Goal: Download file/media

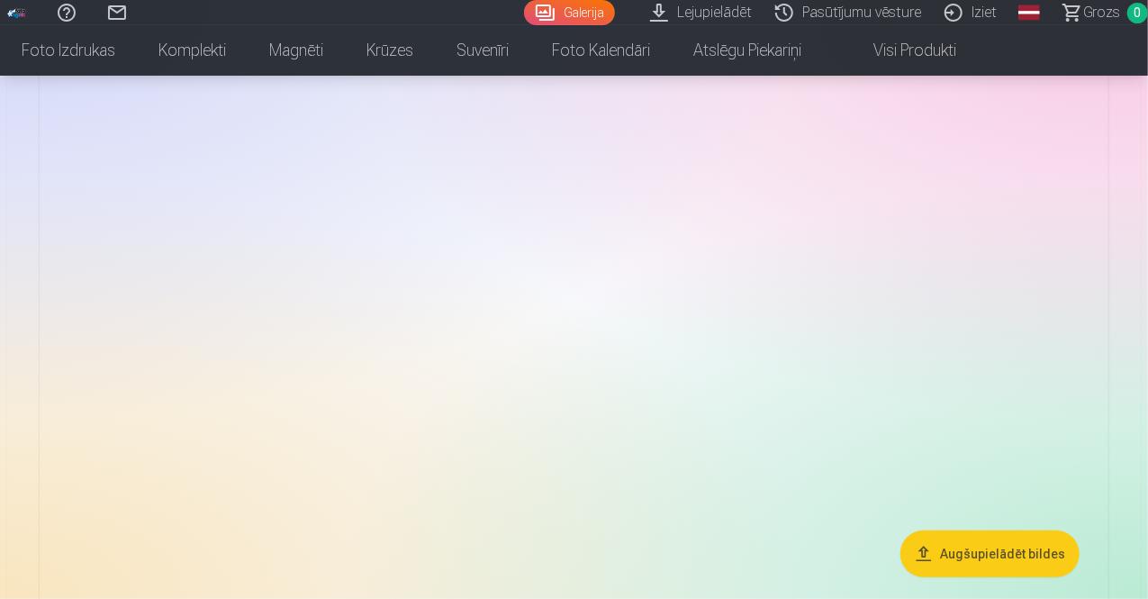
scroll to position [304, 0]
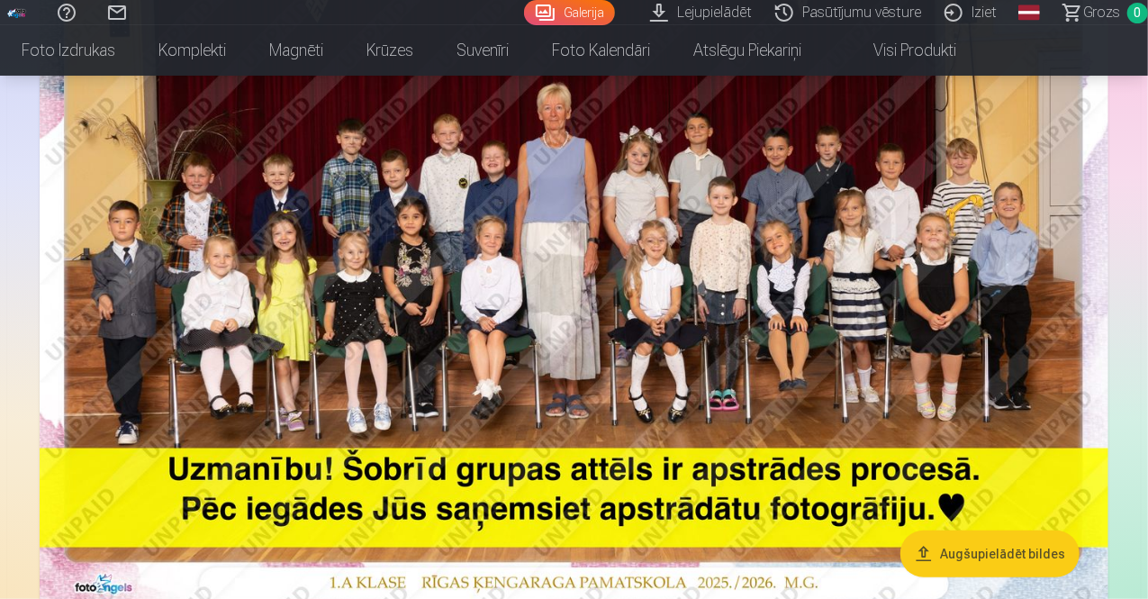
click at [1014, 548] on button "Augšupielādēt bildes" at bounding box center [989, 553] width 179 height 47
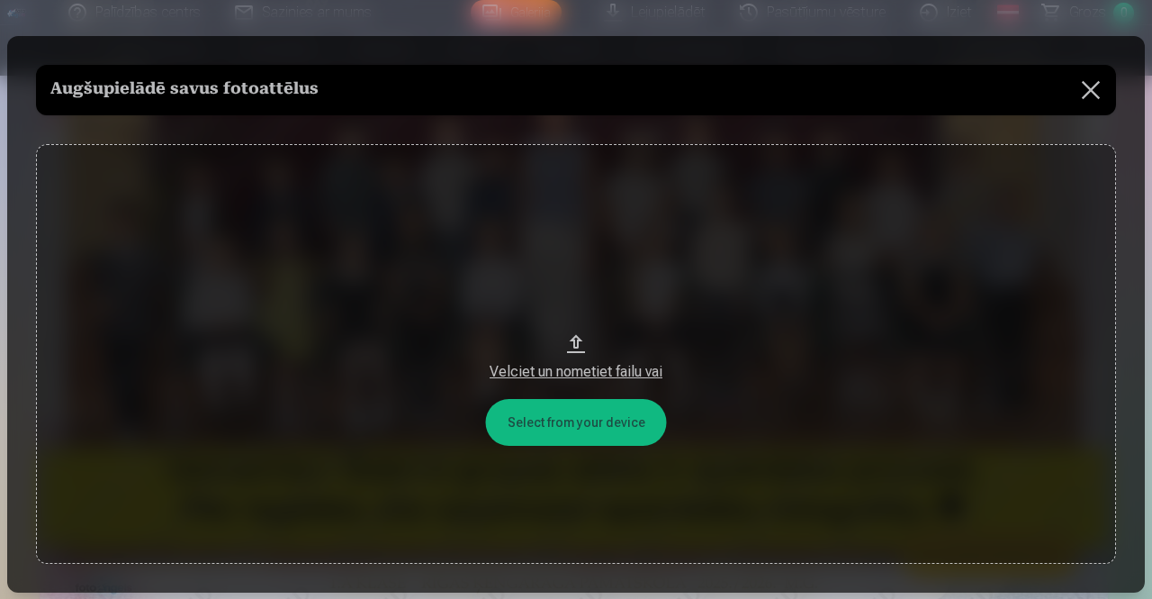
click at [598, 420] on button "Velciet un nometiet failu vai" at bounding box center [576, 353] width 1080 height 419
click at [1087, 97] on button at bounding box center [1091, 90] width 50 height 50
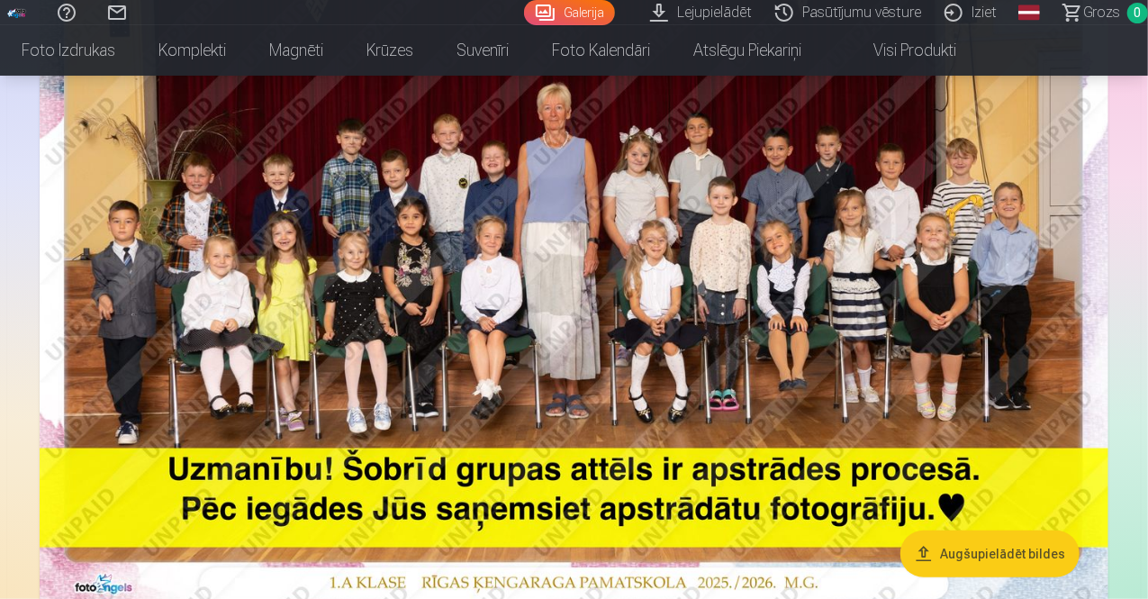
click at [659, 6] on link "Lejupielādēt" at bounding box center [703, 12] width 125 height 25
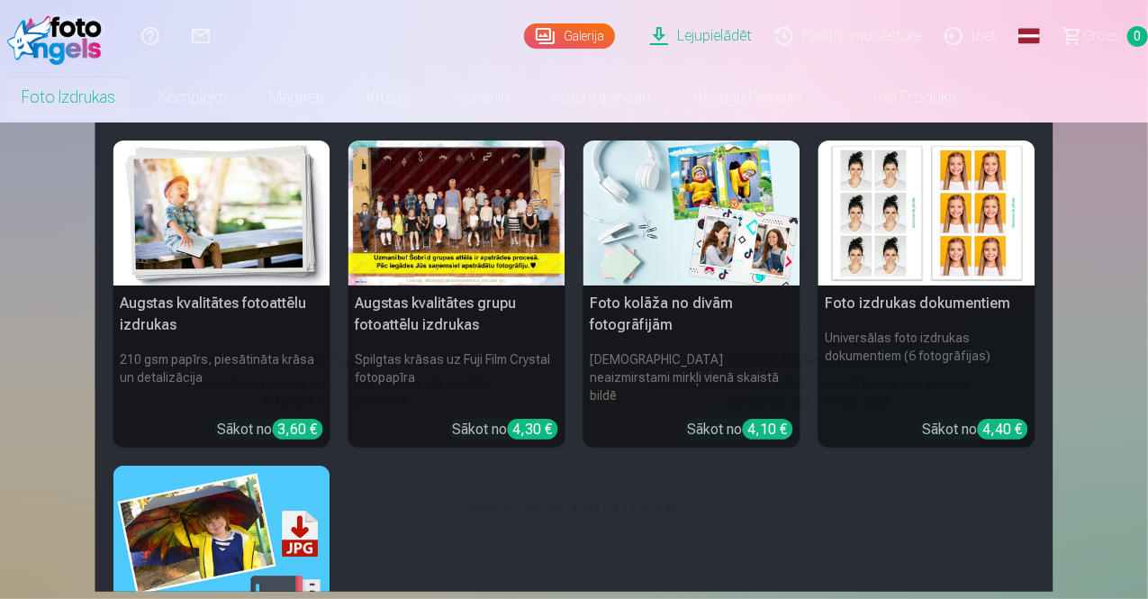
click at [410, 222] on div at bounding box center [456, 212] width 217 height 145
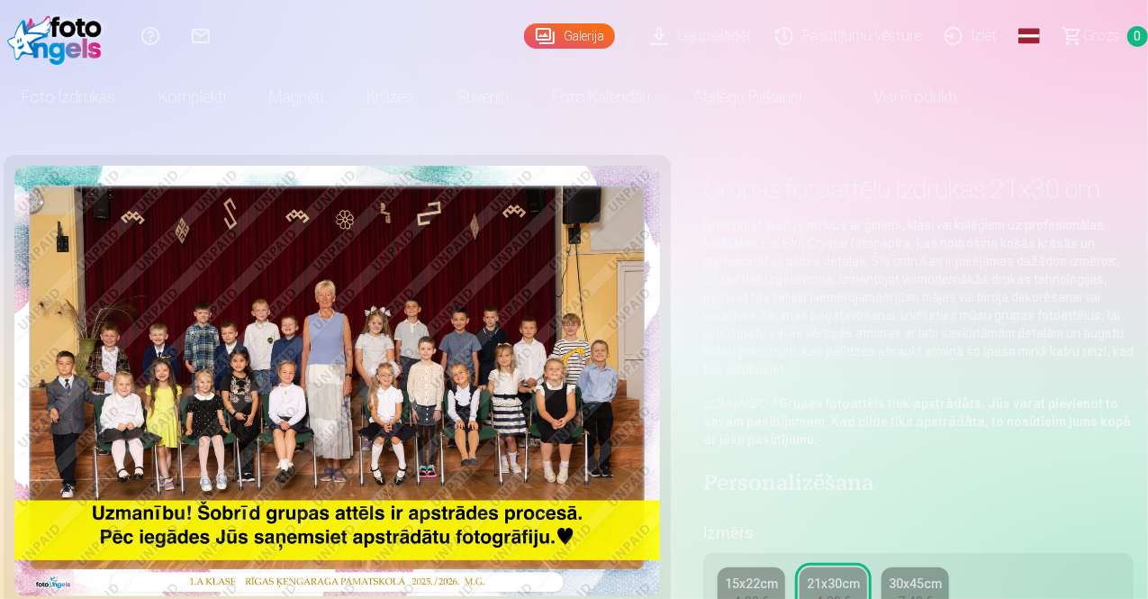
click at [769, 592] on div "4,30 €" at bounding box center [752, 601] width 34 height 18
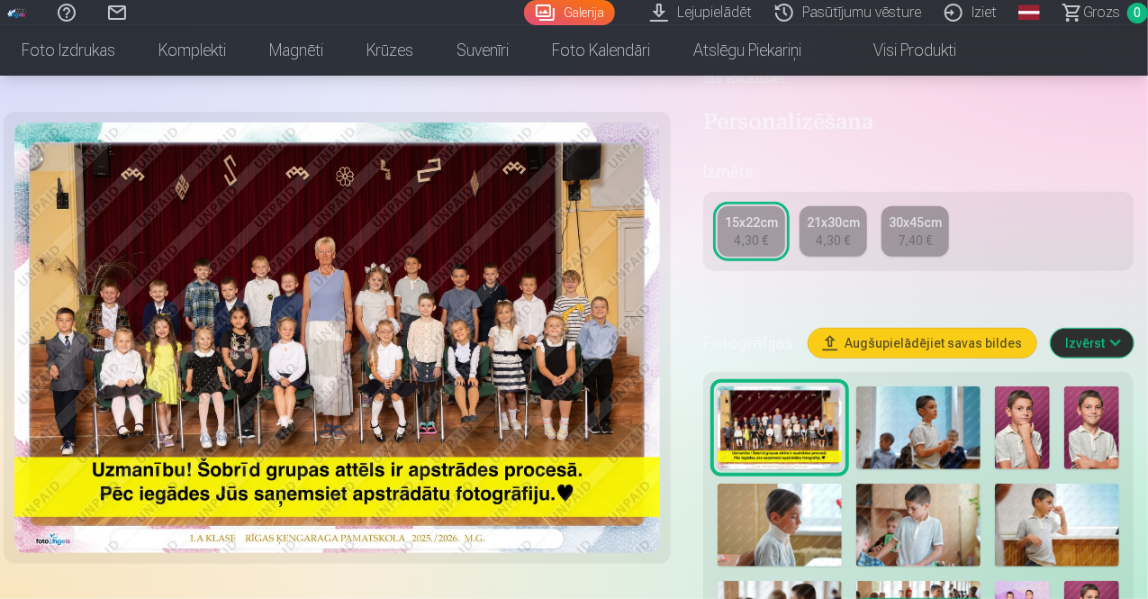
scroll to position [290, 0]
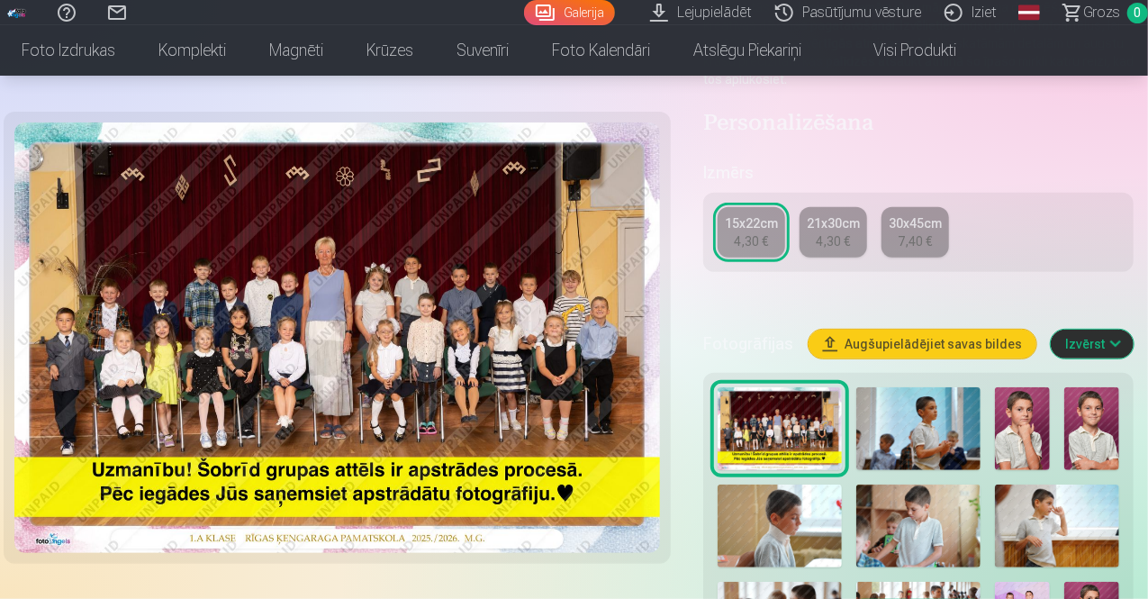
click at [1125, 329] on button "Izvērst" at bounding box center [1092, 343] width 83 height 29
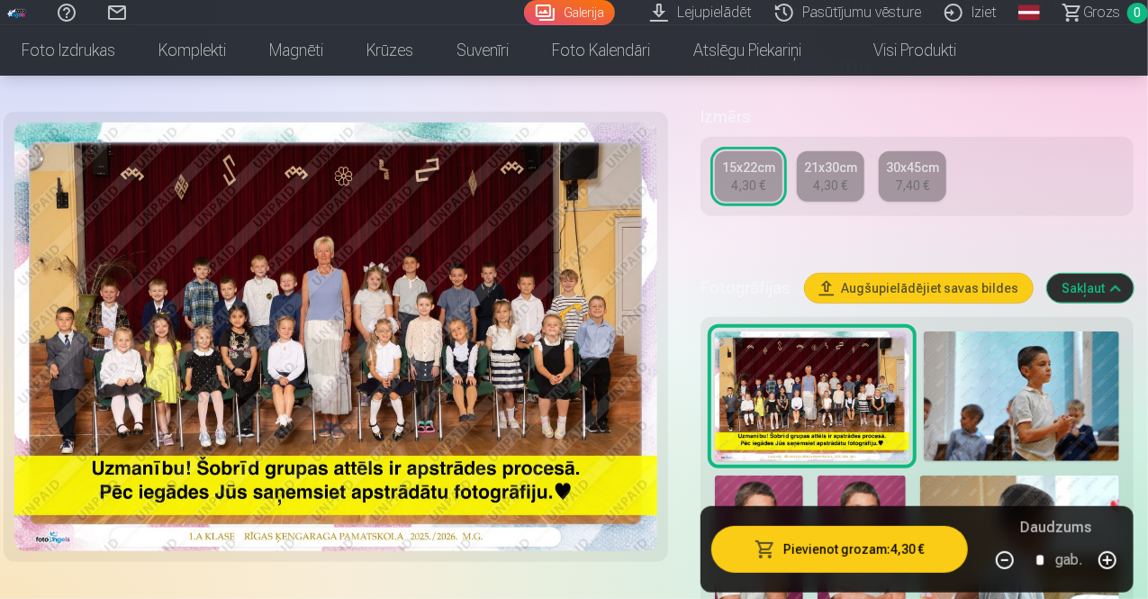
scroll to position [344, 0]
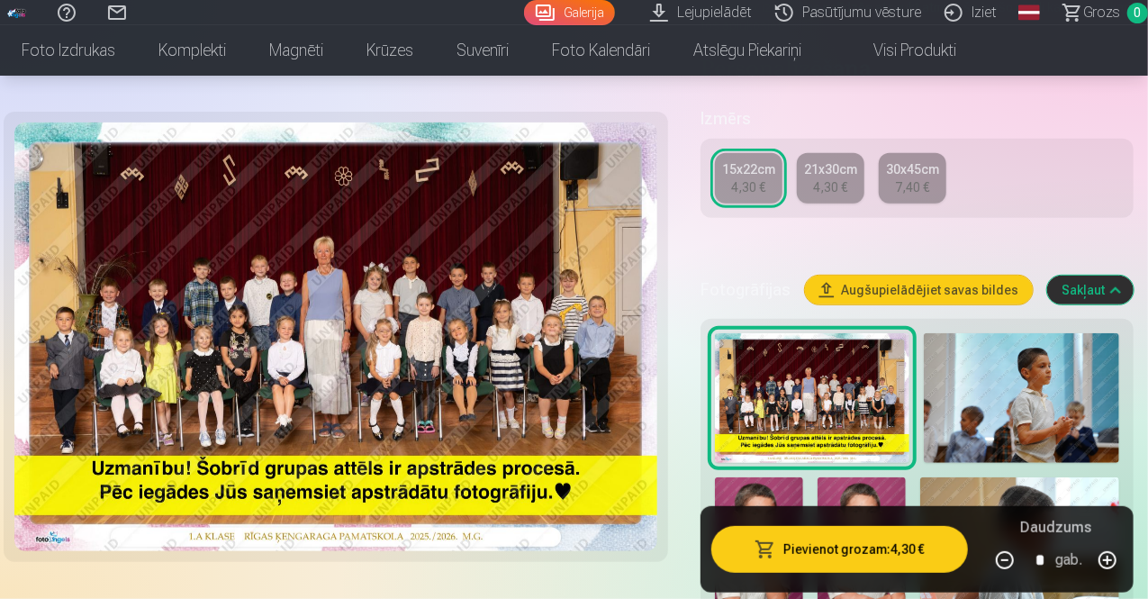
click at [652, 16] on link "Lejupielādēt" at bounding box center [703, 12] width 125 height 25
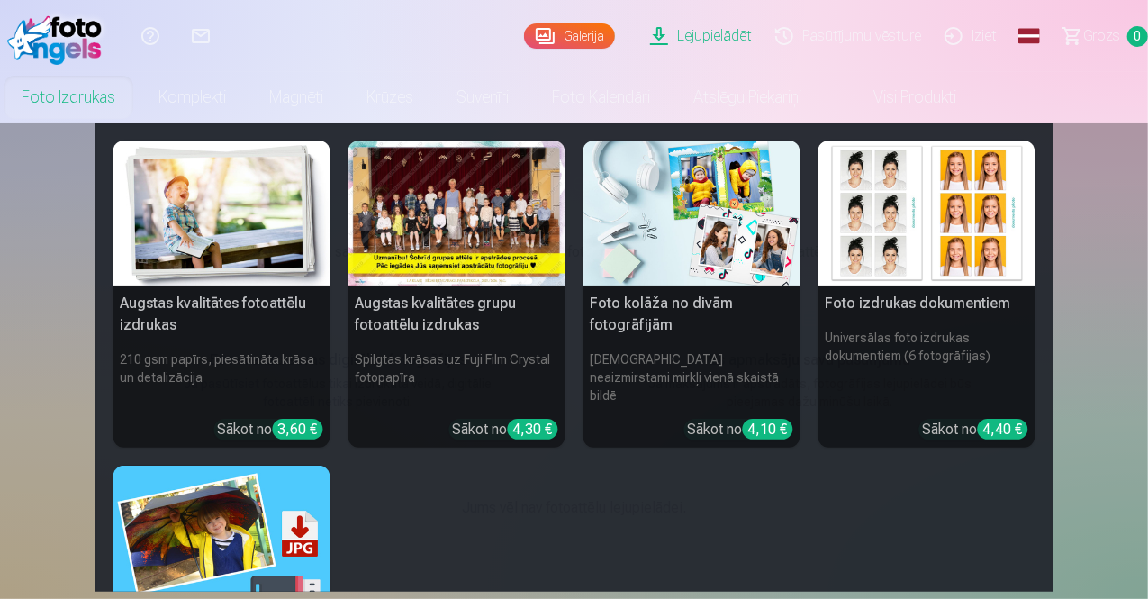
click at [401, 233] on div at bounding box center [456, 212] width 217 height 145
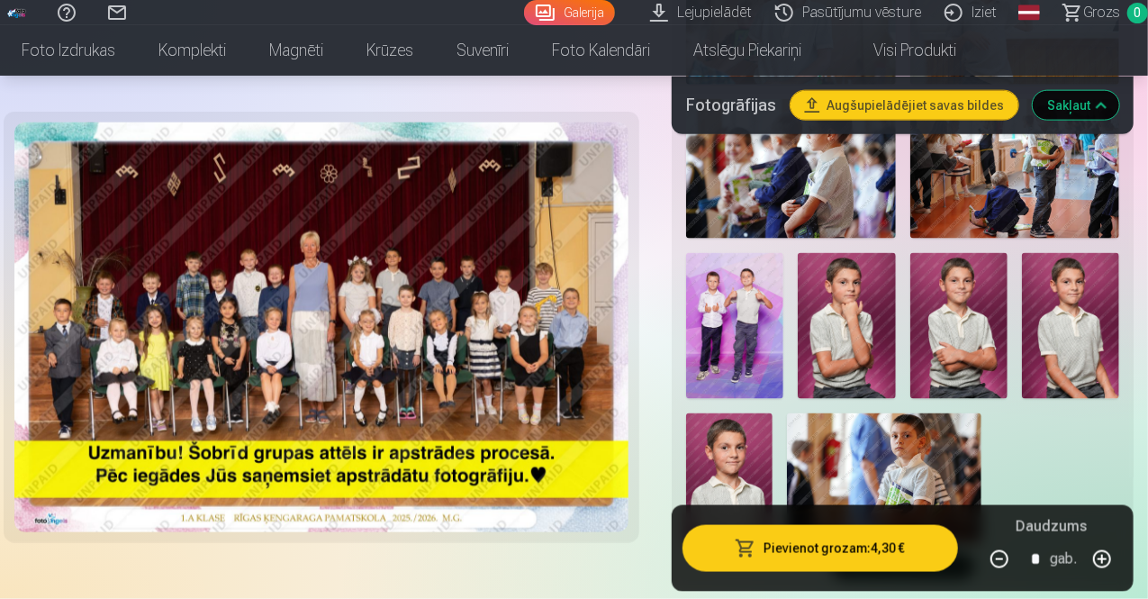
scroll to position [1096, 0]
click at [871, 278] on img at bounding box center [846, 325] width 97 height 146
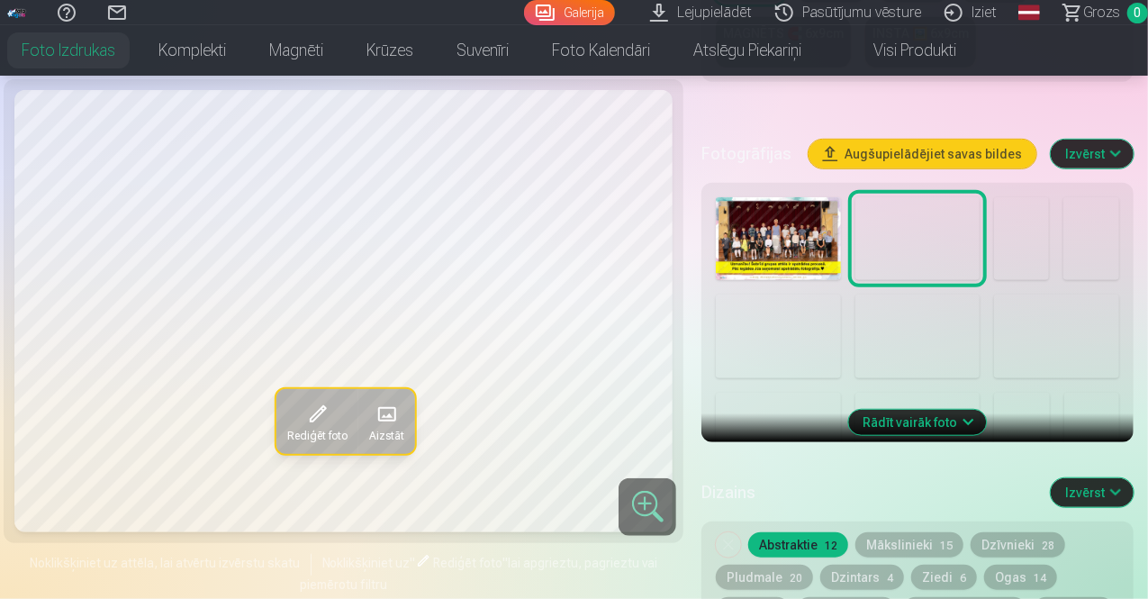
scroll to position [560, 0]
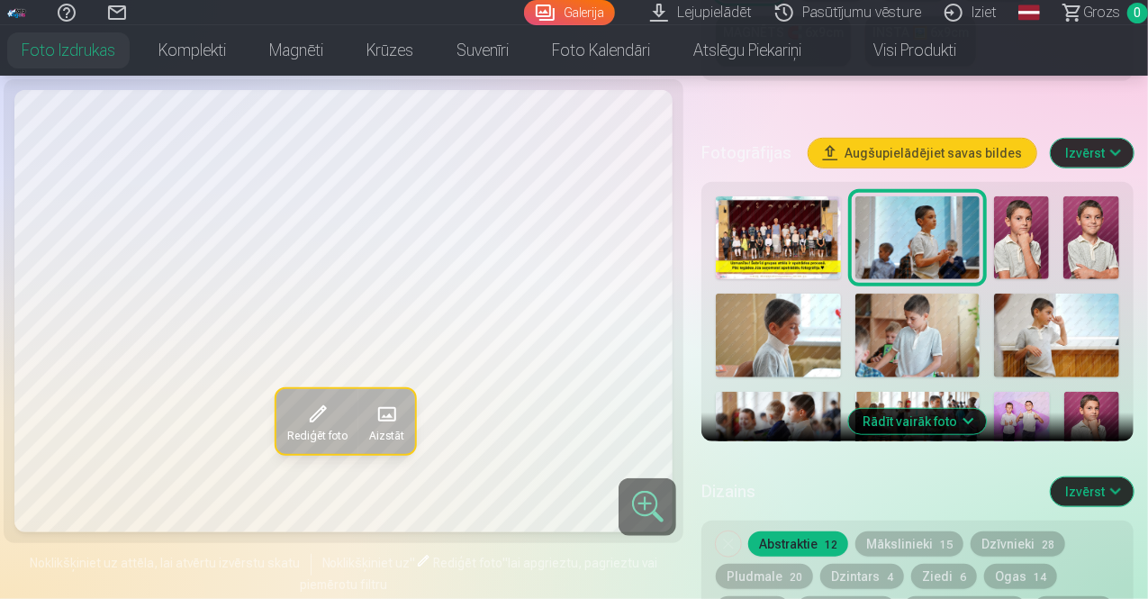
click at [974, 409] on button "Rādīt vairāk foto" at bounding box center [918, 421] width 138 height 25
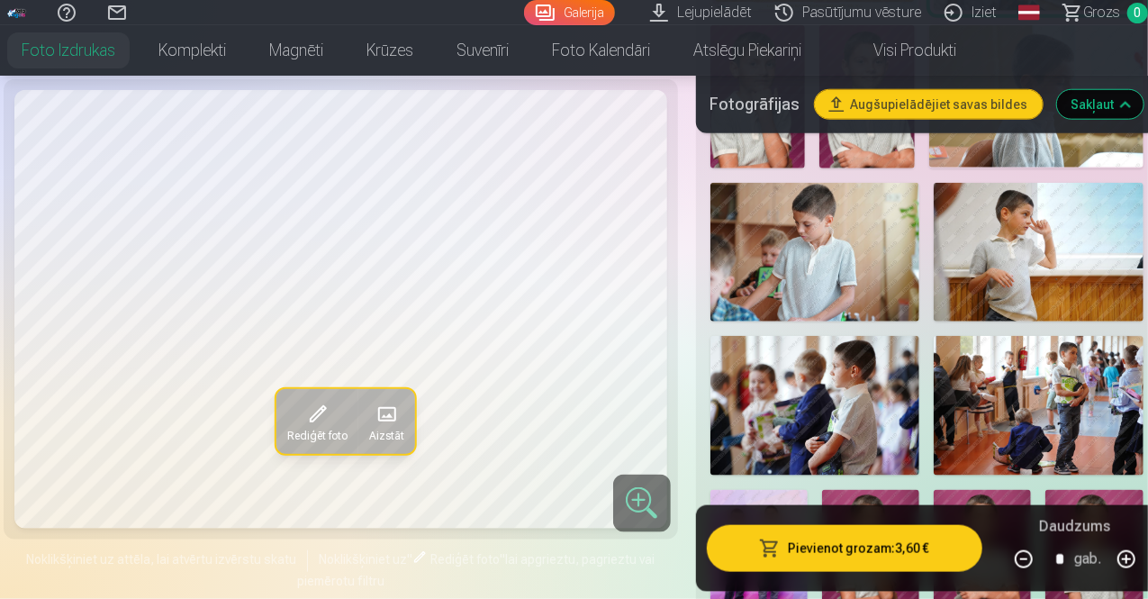
scroll to position [868, 0]
click at [1050, 127] on div "Fotogrāfijas Augšupielādējiet savas bildes Sakļaut" at bounding box center [927, 105] width 462 height 58
click at [1029, 216] on img at bounding box center [1039, 252] width 210 height 140
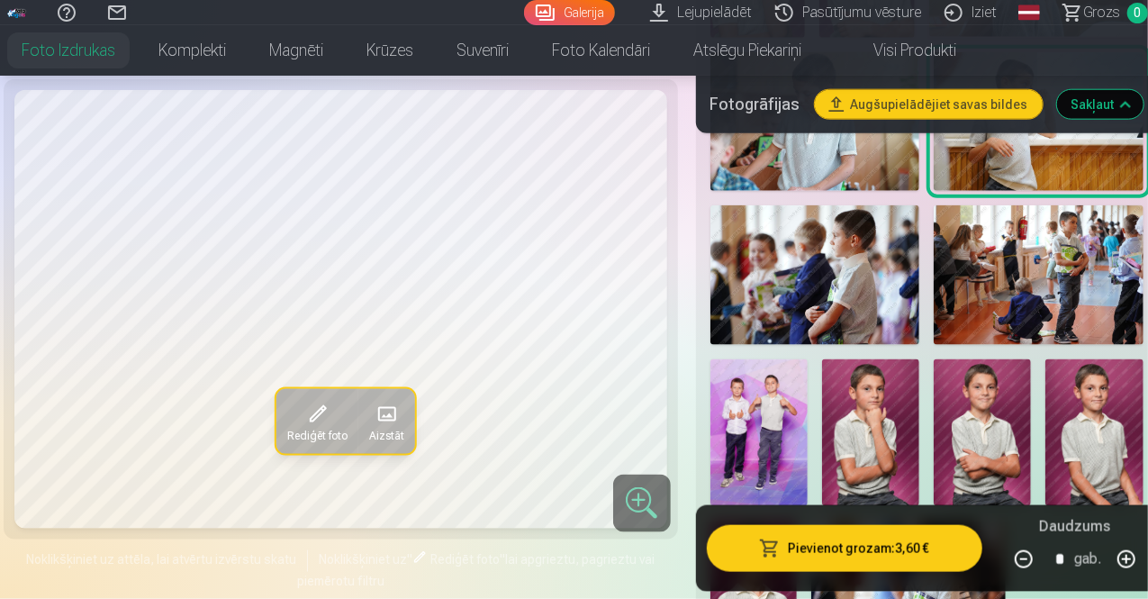
scroll to position [998, 0]
click at [883, 377] on img at bounding box center [870, 431] width 97 height 146
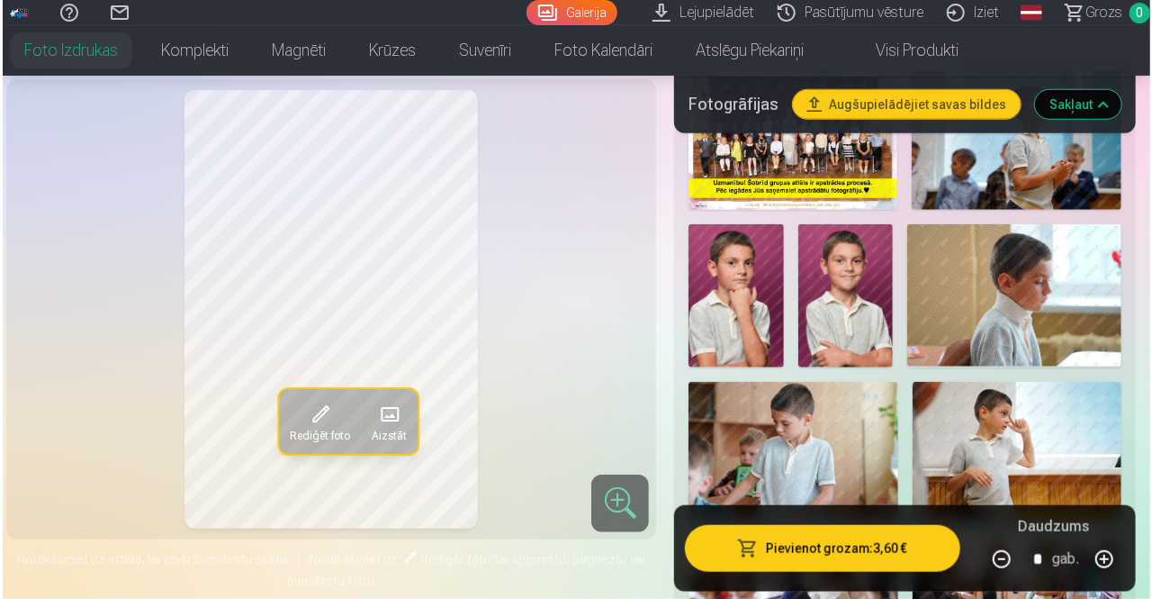
scroll to position [635, 0]
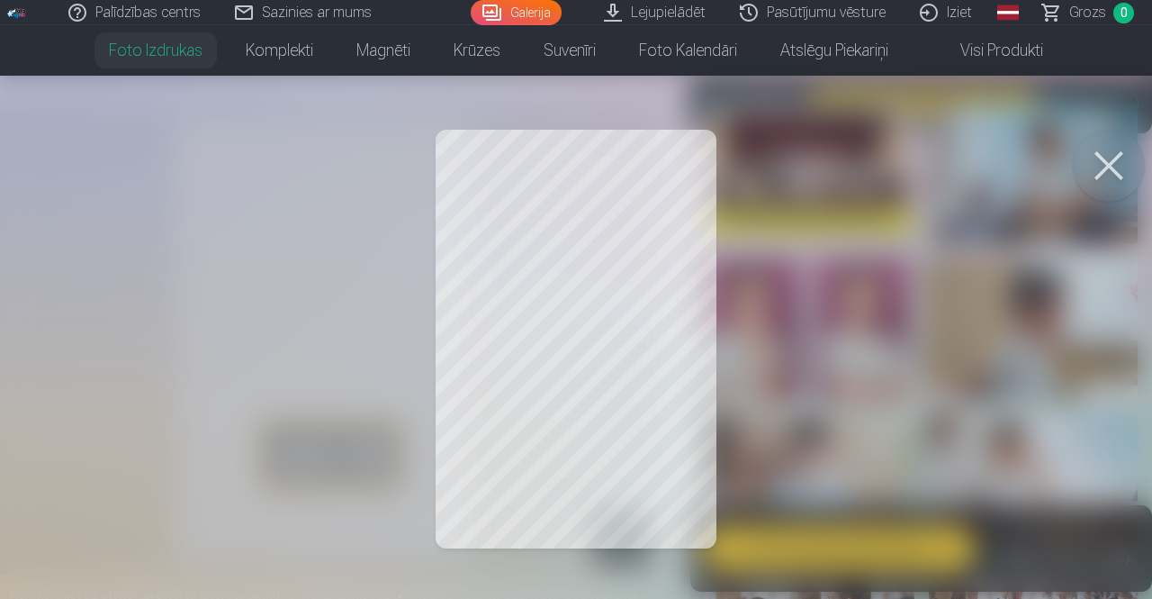
click at [661, 14] on link "Lejupielādēt" at bounding box center [656, 12] width 136 height 25
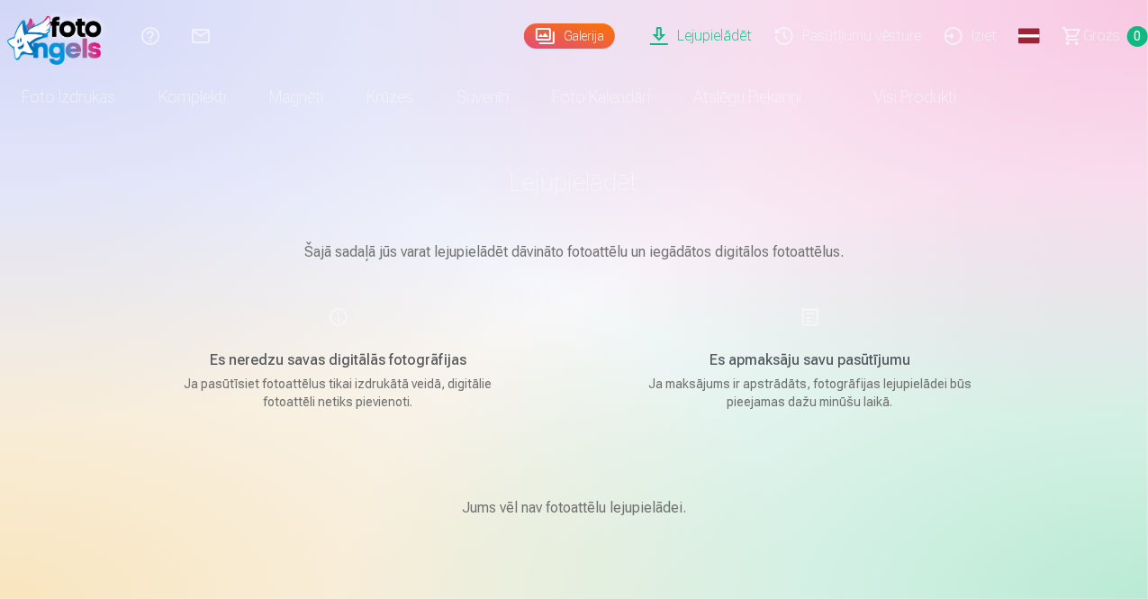
click at [1011, 30] on link "Global" at bounding box center [1029, 36] width 36 height 72
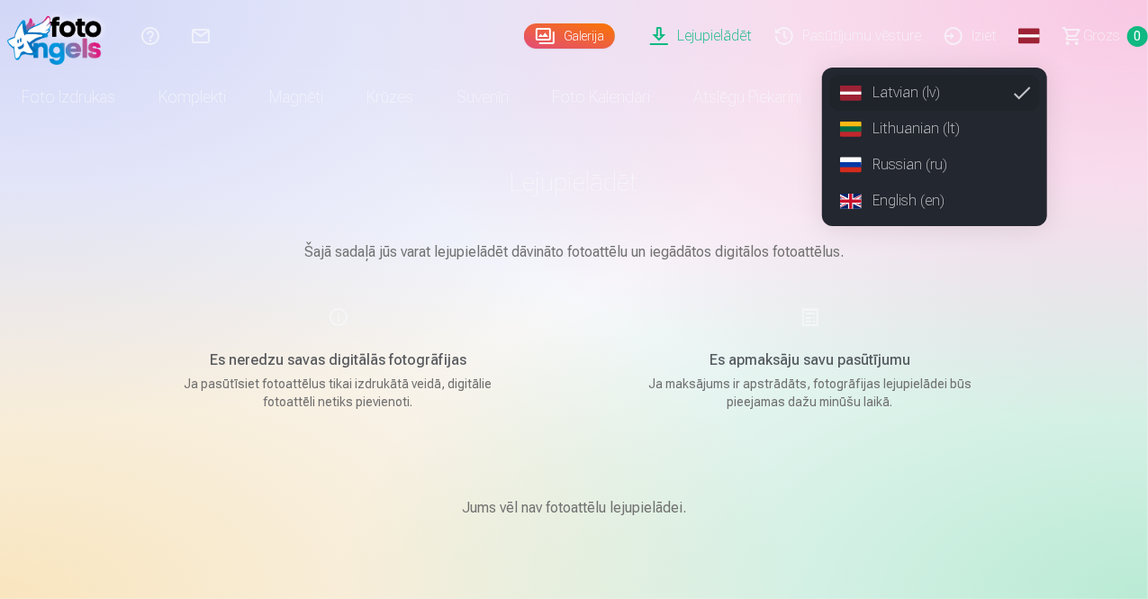
click at [894, 167] on link "Russian (ru)" at bounding box center [934, 165] width 211 height 36
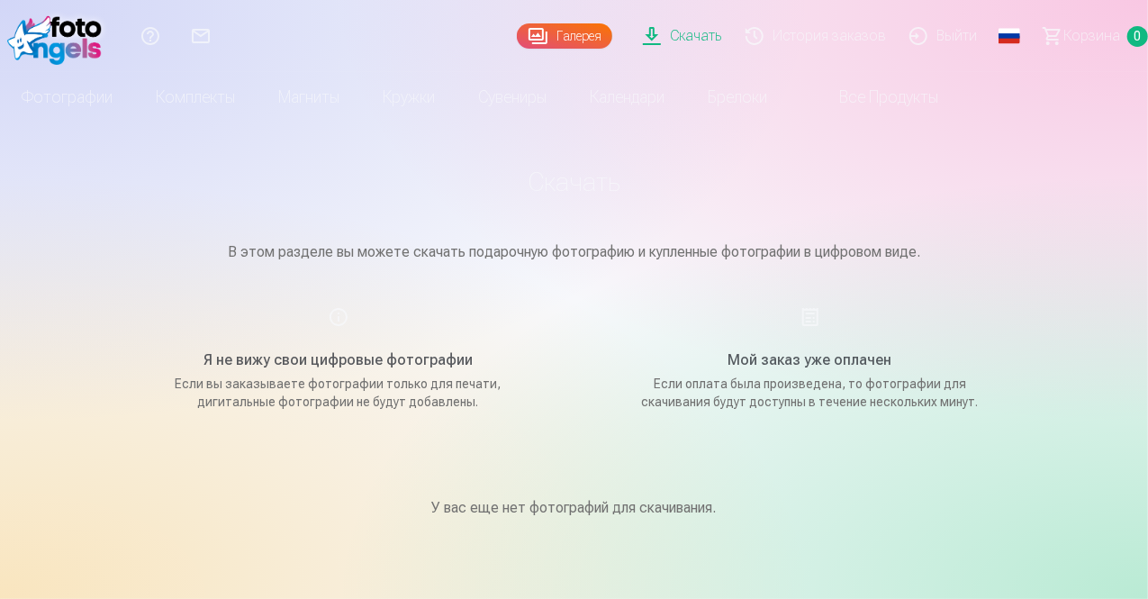
click at [648, 37] on link "Скачать" at bounding box center [685, 36] width 103 height 72
click at [533, 30] on link "Галерея" at bounding box center [564, 35] width 95 height 25
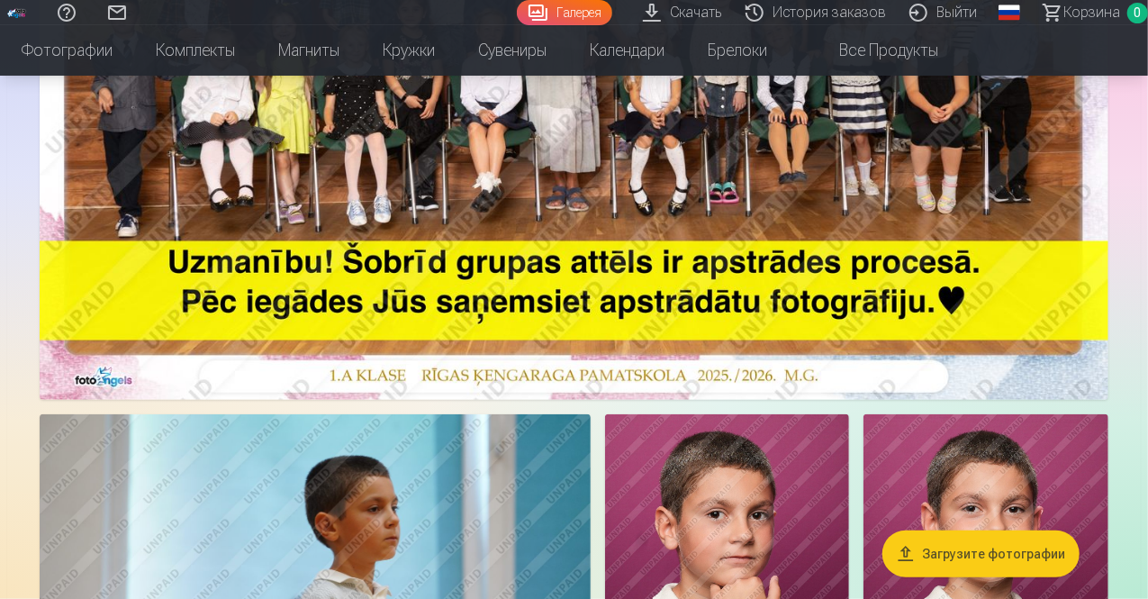
scroll to position [492, 0]
